Goal: Use online tool/utility: Utilize a website feature to perform a specific function

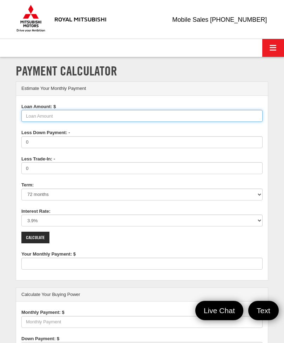
click at [46, 118] on input "Loan Amount: $" at bounding box center [141, 116] width 241 height 12
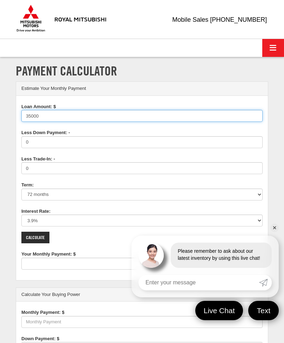
type input "35000"
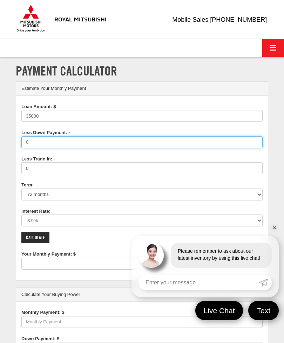
click at [44, 146] on input "0" at bounding box center [141, 142] width 241 height 12
type input "546"
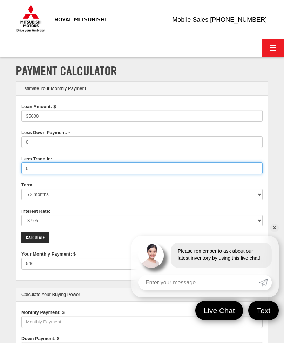
click at [40, 171] on input "0" at bounding box center [141, 168] width 241 height 12
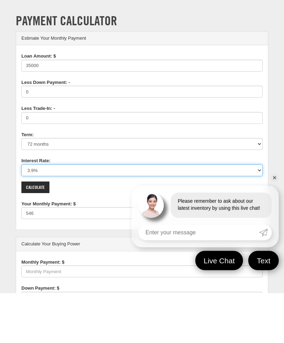
click at [42, 214] on select "0% 0.9% 1.9% 2.9% 3.9% 4.9% 5.9% 6.9% 7.9% 8.9% 9.9% 10.9% 11.9% 12.9% 13.9% 14…" at bounding box center [141, 220] width 241 height 12
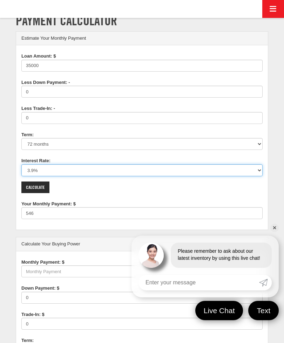
select select "5.9"
type input "578"
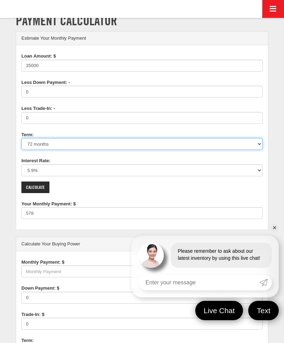
click at [40, 144] on select "12 months 24 months 36 months 48 months 60 months 66 months 72 months 84 months" at bounding box center [141, 144] width 241 height 12
select select "60"
type input "675"
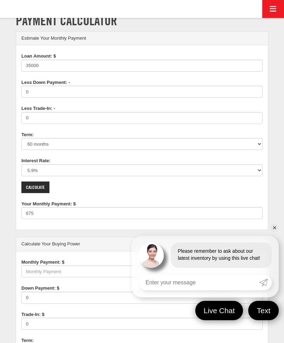
click at [37, 185] on input "Calculate" at bounding box center [35, 187] width 28 height 12
click at [33, 187] on input "Calculate" at bounding box center [35, 187] width 28 height 12
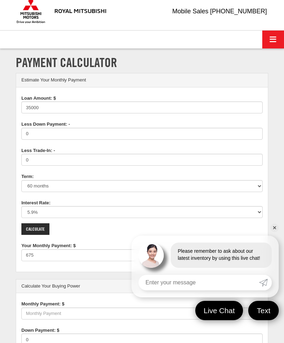
scroll to position [0, 0]
